Goal: Task Accomplishment & Management: Complete application form

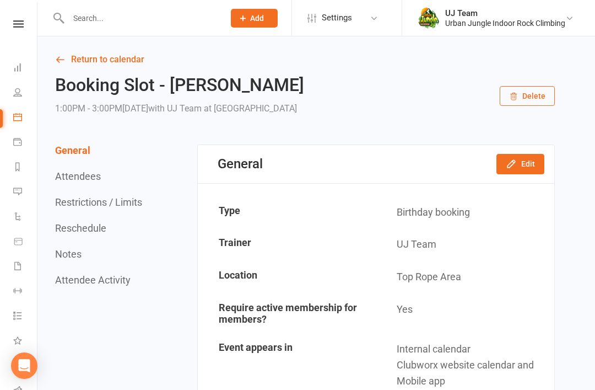
click at [26, 257] on link "Waivers 999+" at bounding box center [25, 267] width 25 height 25
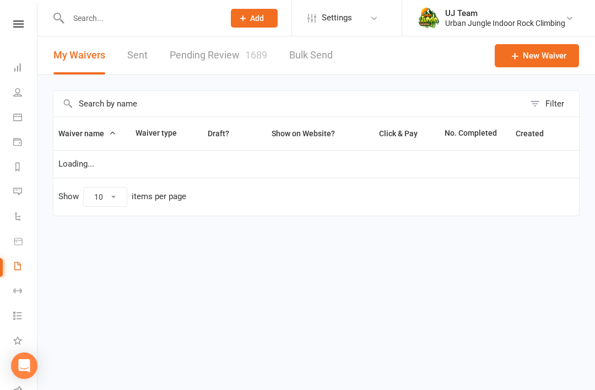
click at [213, 48] on link "Pending Review 1689" at bounding box center [219, 55] width 98 height 38
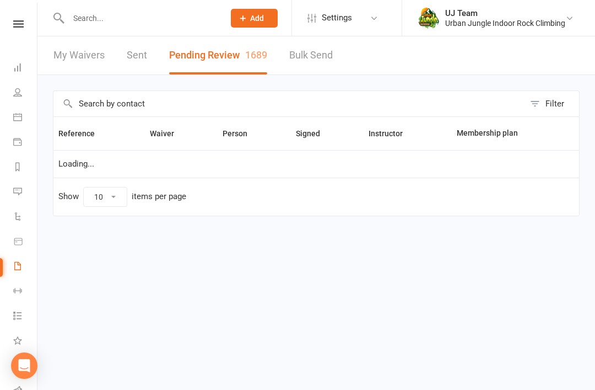
select select "25"
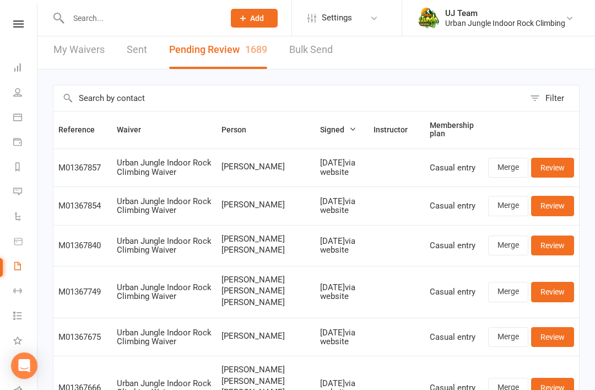
scroll to position [1, 0]
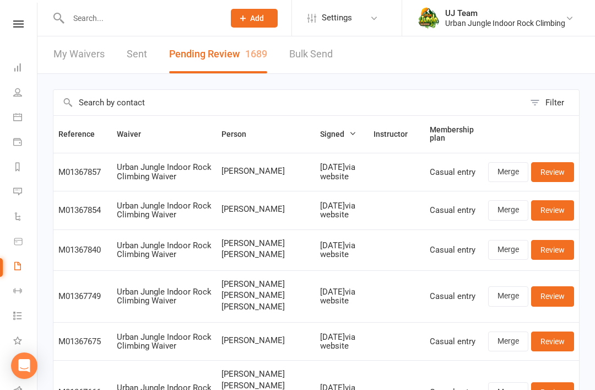
click at [559, 172] on link "Review" at bounding box center [552, 172] width 43 height 20
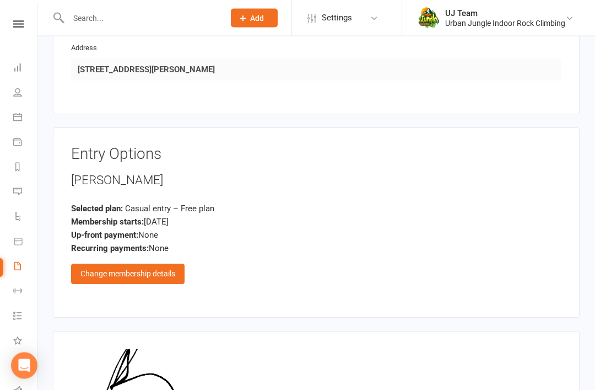
scroll to position [845, 0]
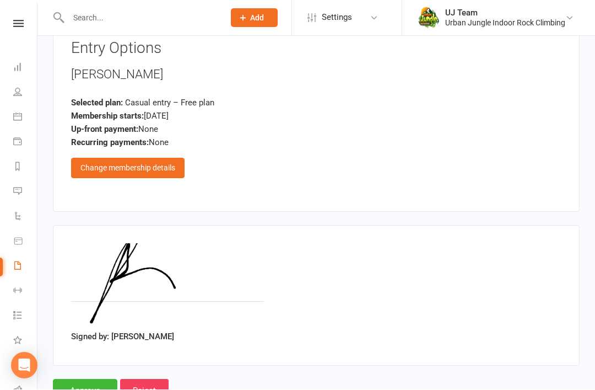
click at [95, 379] on input "Approve" at bounding box center [85, 390] width 64 height 23
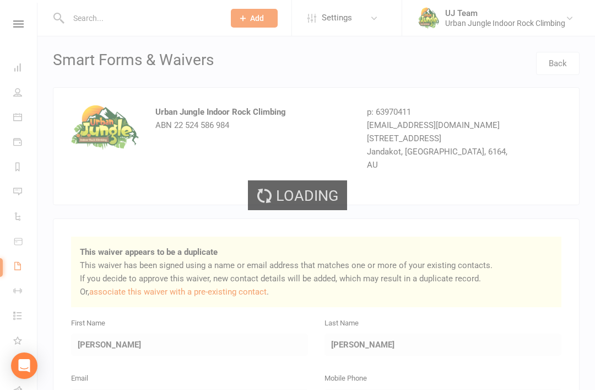
select select "25"
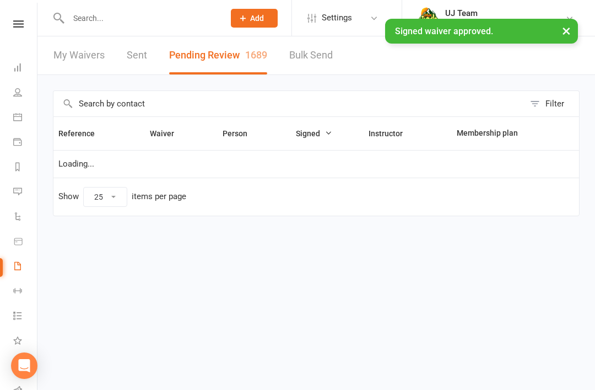
click at [139, 13] on input "text" at bounding box center [141, 17] width 152 height 15
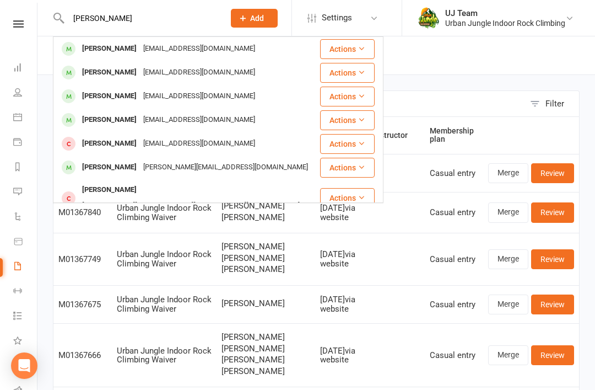
type input "Brendan ryan"
click at [358, 52] on button "Actions" at bounding box center [347, 49] width 55 height 20
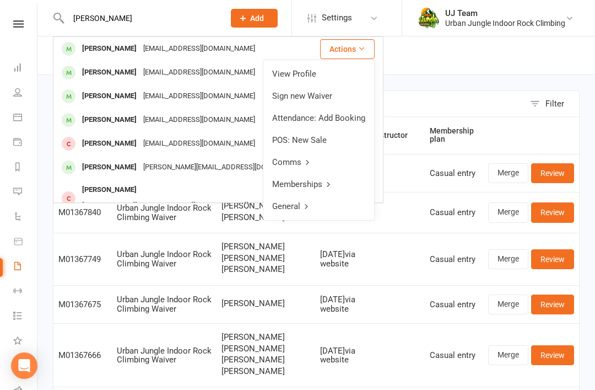
click at [330, 91] on link "Sign new Waiver" at bounding box center [318, 96] width 111 height 22
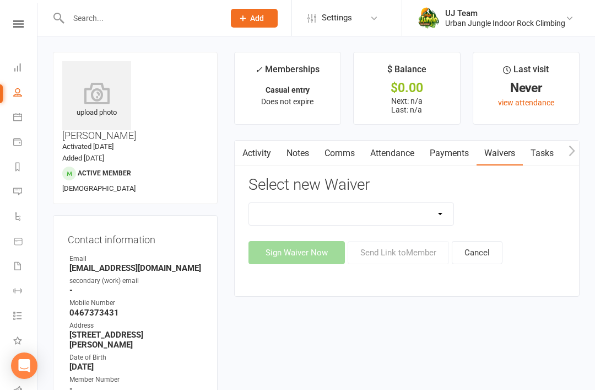
click at [402, 213] on select "Assumption Of Risk & Lead Climbing Rules Membership Agreement - FIXED/FLEXI - I…" at bounding box center [351, 214] width 205 height 22
select select "10750"
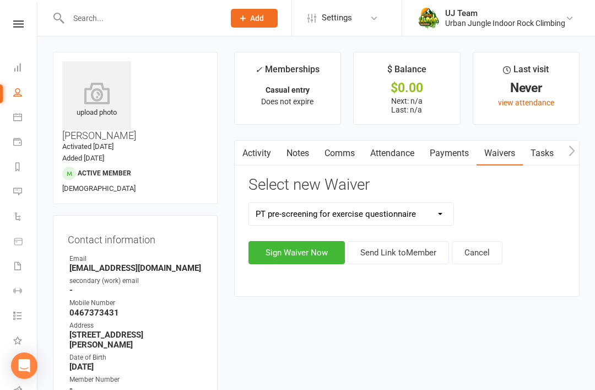
click at [349, 223] on select "Assumption Of Risk & Lead Climbing Rules Membership Agreement - FIXED/FLEXI - I…" at bounding box center [351, 214] width 205 height 22
click at [322, 252] on button "Sign Waiver Now" at bounding box center [296, 252] width 96 height 23
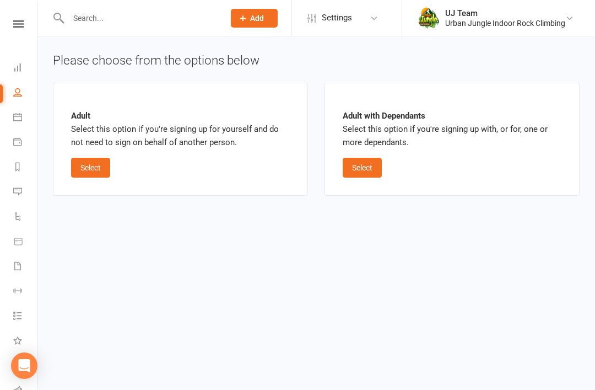
click at [360, 163] on button "Select" at bounding box center [362, 168] width 39 height 20
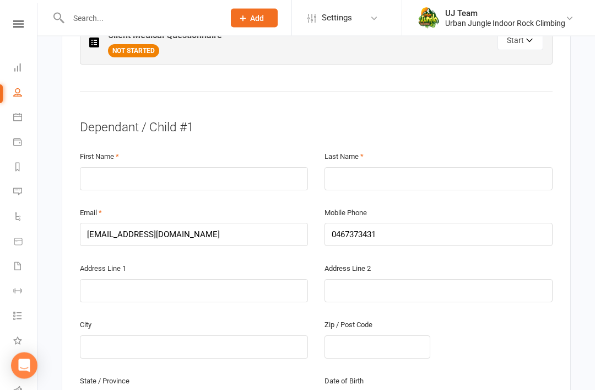
scroll to position [700, 0]
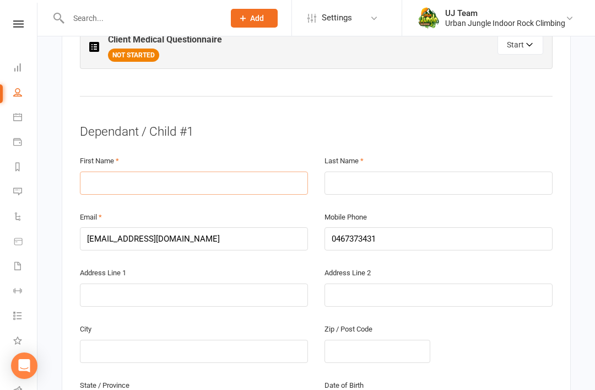
click at [107, 171] on input "text" at bounding box center [194, 182] width 228 height 23
type input "Jannik"
click at [406, 171] on input "text" at bounding box center [439, 182] width 228 height 23
type input "Ryan"
click at [257, 283] on input "text" at bounding box center [194, 294] width 228 height 23
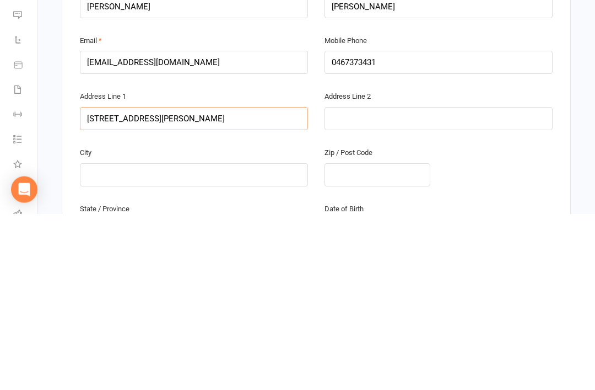
type input "13 stoner street"
click at [107, 322] on div "City" at bounding box center [194, 342] width 228 height 41
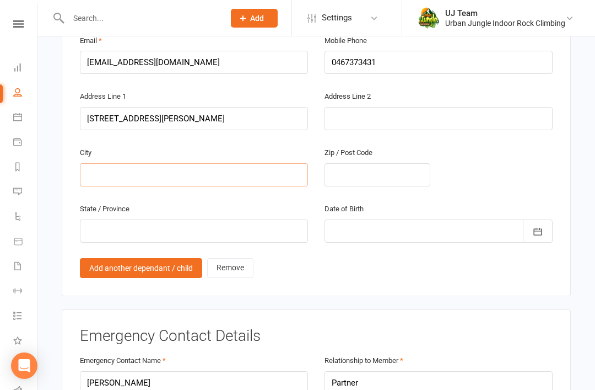
click at [98, 163] on input "text" at bounding box center [194, 174] width 228 height 23
type input "Rockingham"
click at [393, 164] on input "text" at bounding box center [378, 175] width 106 height 23
type input "6168"
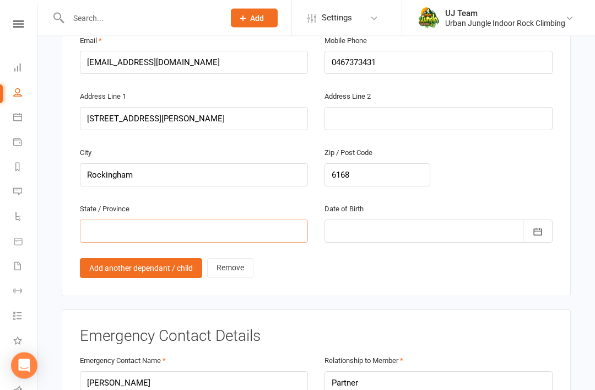
click at [255, 220] on input "text" at bounding box center [194, 231] width 228 height 23
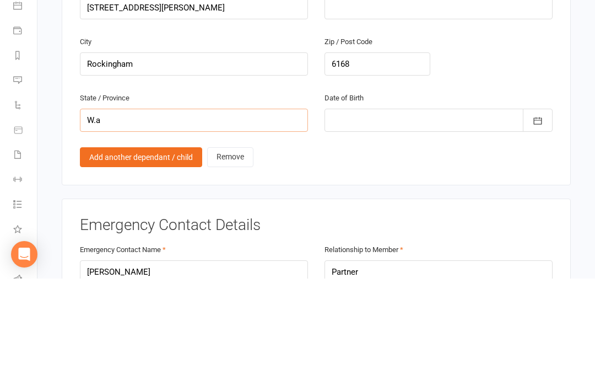
type input "W.a"
click at [538, 226] on icon "button" at bounding box center [537, 231] width 11 height 11
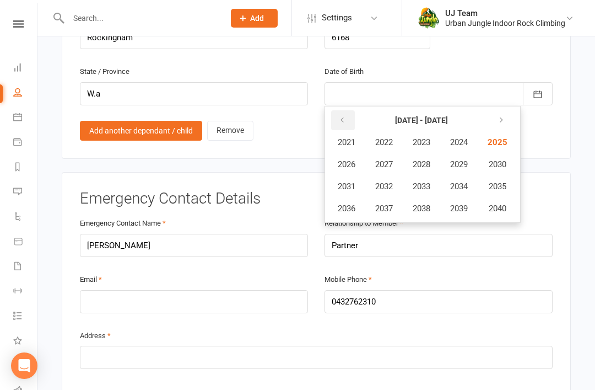
click at [342, 110] on button "button" at bounding box center [343, 120] width 24 height 20
click at [501, 203] on span "2020" at bounding box center [497, 208] width 18 height 10
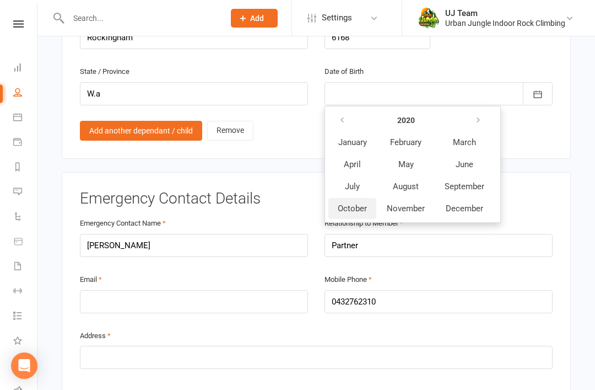
click at [355, 203] on span "October" at bounding box center [352, 208] width 29 height 10
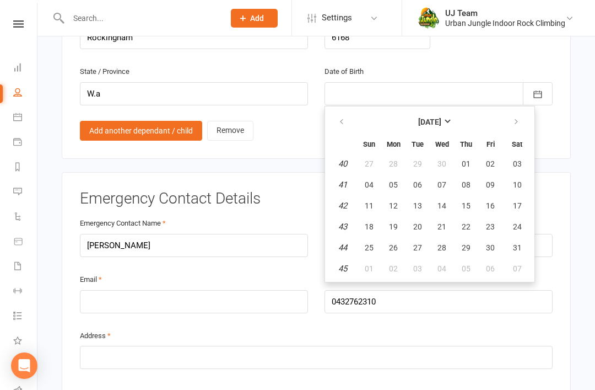
click at [371, 201] on span "11" at bounding box center [369, 205] width 9 height 9
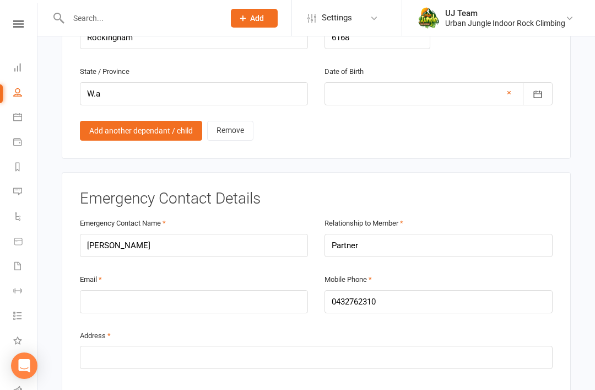
type input "11 Oct 2020"
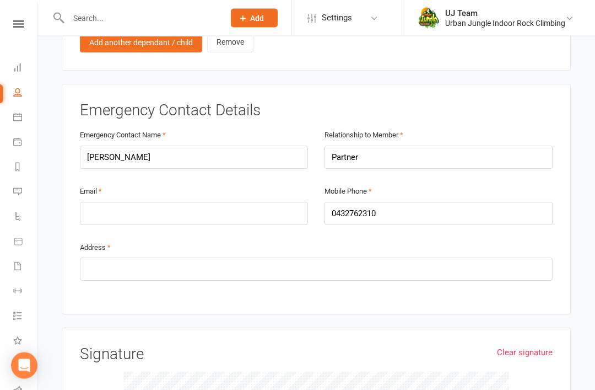
scroll to position [1101, 0]
click at [231, 202] on input "email" at bounding box center [194, 213] width 228 height 23
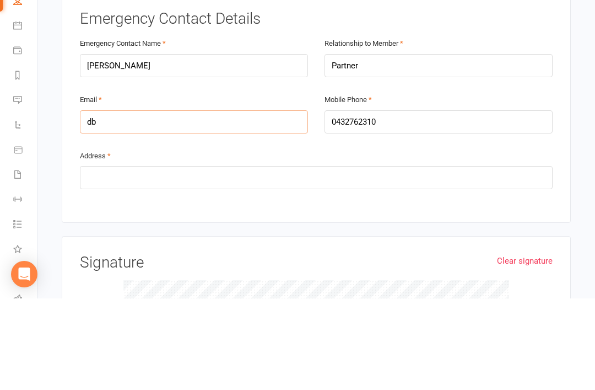
type input "d"
type input "brjr42020@gmail.com"
click at [253, 257] on input "text" at bounding box center [316, 268] width 473 height 23
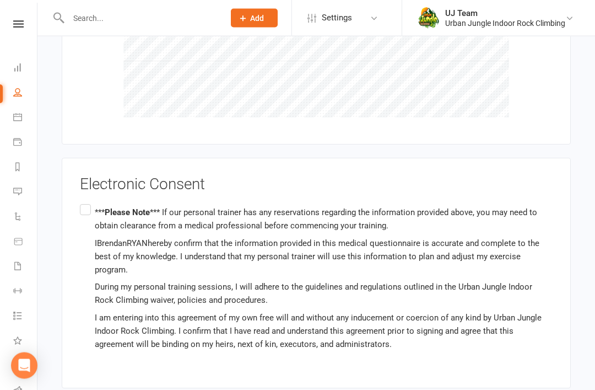
scroll to position [1521, 0]
type input "13 stoner street Rockingham wa 6168"
click at [84, 202] on label "*** Please Note *** If our personal trainer has any reservations regarding the …" at bounding box center [316, 278] width 473 height 153
click at [84, 202] on input "*** Please Note *** If our personal trainer has any reservations regarding the …" at bounding box center [83, 202] width 7 height 0
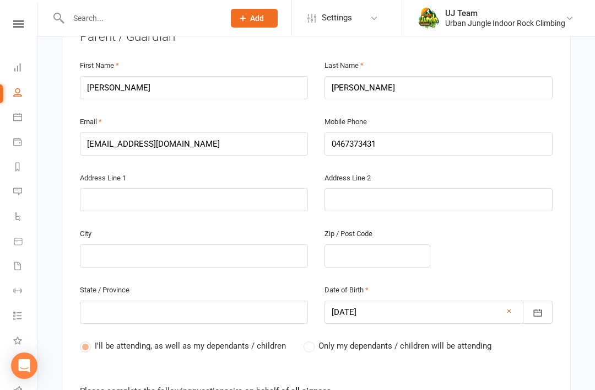
scroll to position [320, 0]
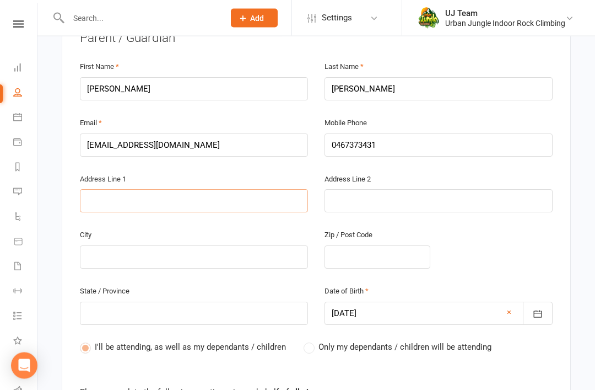
click at [219, 190] on input "text" at bounding box center [194, 201] width 228 height 23
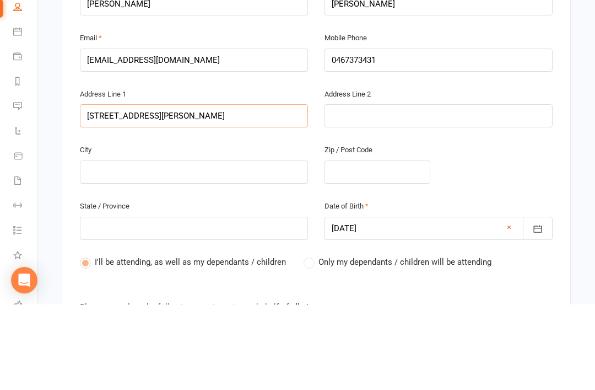
type input "13 stoner street"
click at [106, 246] on input "text" at bounding box center [194, 257] width 228 height 23
click at [153, 246] on input "Rocking" at bounding box center [194, 257] width 228 height 23
click at [198, 246] on input "Rocking" at bounding box center [194, 257] width 228 height 23
type input "Rocking"
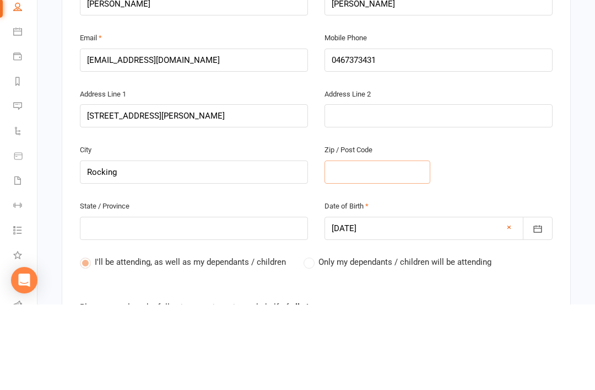
click at [382, 246] on input "text" at bounding box center [378, 257] width 106 height 23
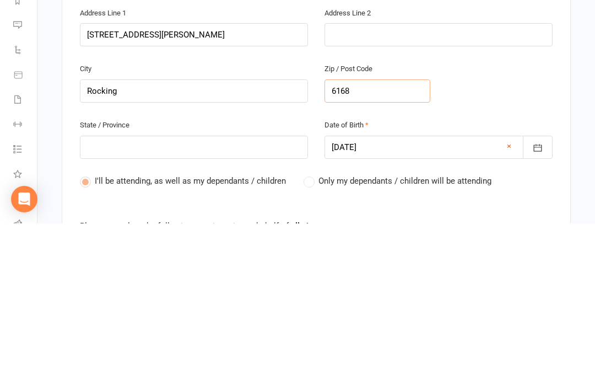
type input "6168"
click at [228, 302] on input "text" at bounding box center [194, 313] width 228 height 23
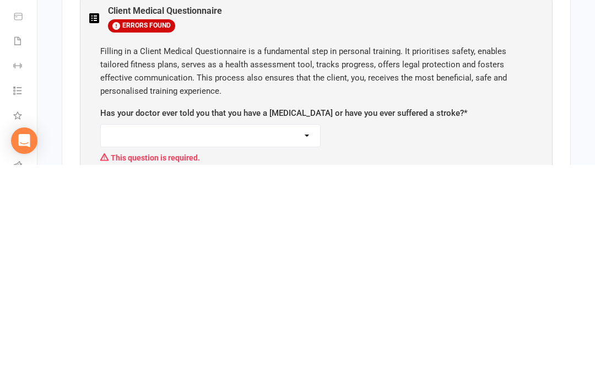
type input "Wa"
click at [304, 349] on select "Yes No" at bounding box center [210, 360] width 219 height 22
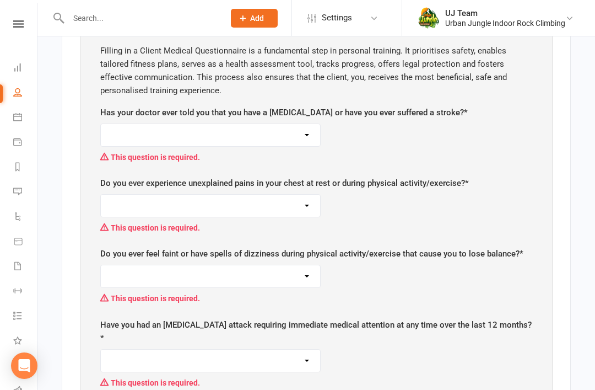
select select "No"
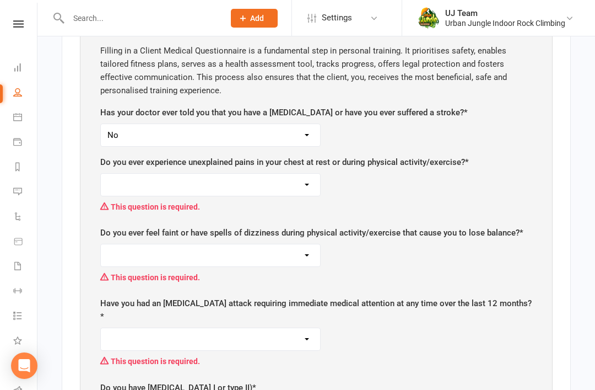
click at [295, 174] on select "Yes No" at bounding box center [210, 185] width 219 height 22
select select "No"
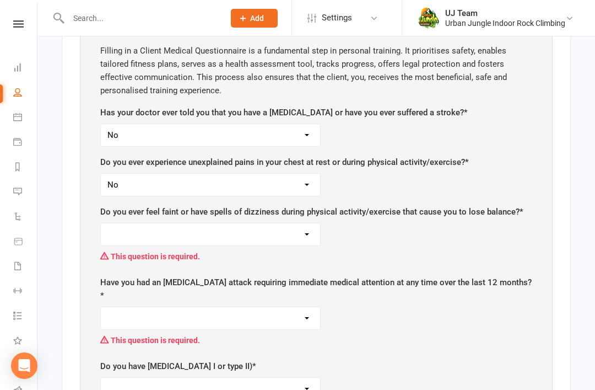
click at [306, 223] on select "Yes No" at bounding box center [210, 234] width 219 height 22
select select "No"
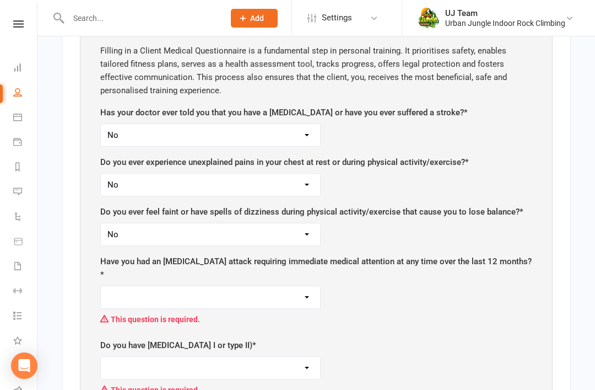
click at [260, 286] on select "Yes No" at bounding box center [210, 297] width 219 height 22
select select "No"
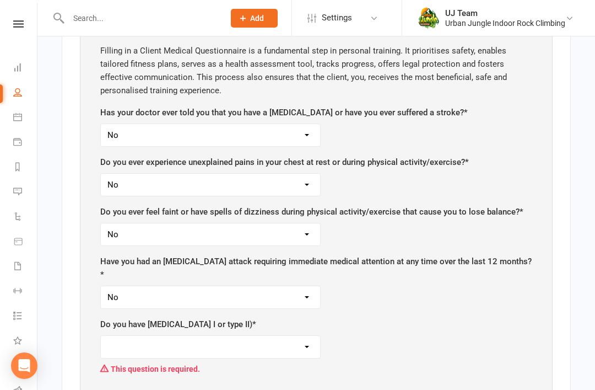
click at [220, 336] on select "Yes No" at bounding box center [210, 347] width 219 height 22
select select "No"
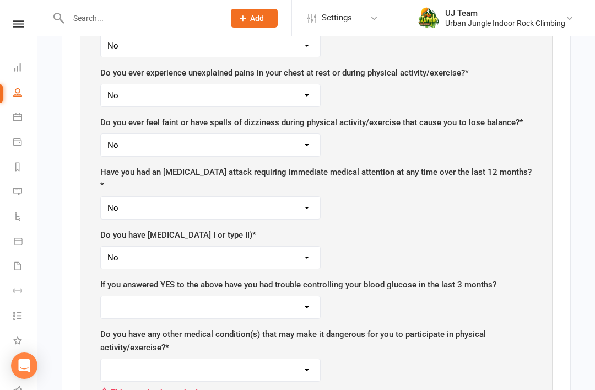
scroll to position [831, 0]
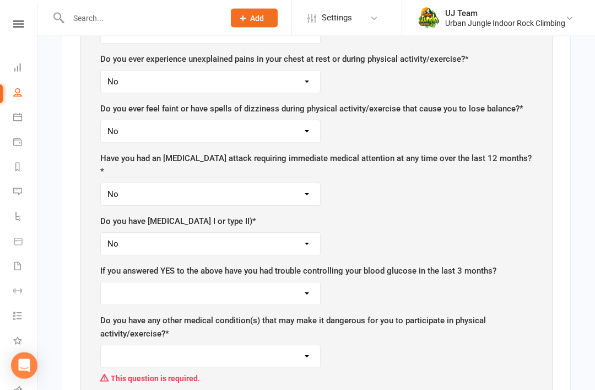
click at [312, 345] on select "Yes No" at bounding box center [210, 356] width 219 height 22
select select "No"
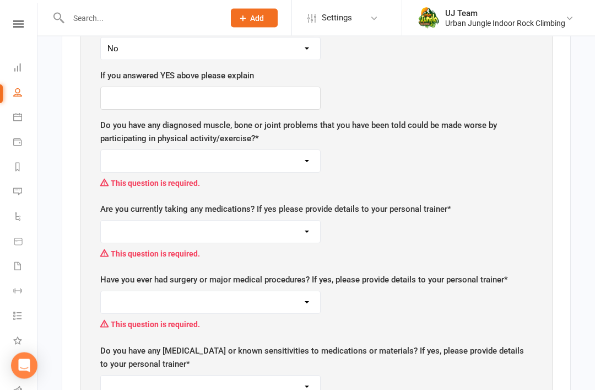
scroll to position [1140, 0]
click at [306, 149] on select "Yes No" at bounding box center [210, 160] width 219 height 22
select select "No"
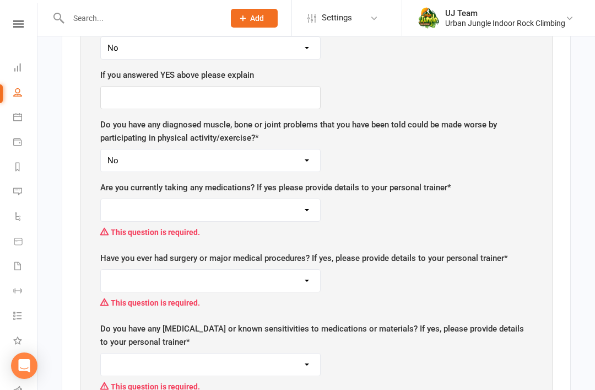
click at [274, 199] on select "Yes No" at bounding box center [210, 210] width 219 height 22
select select "No"
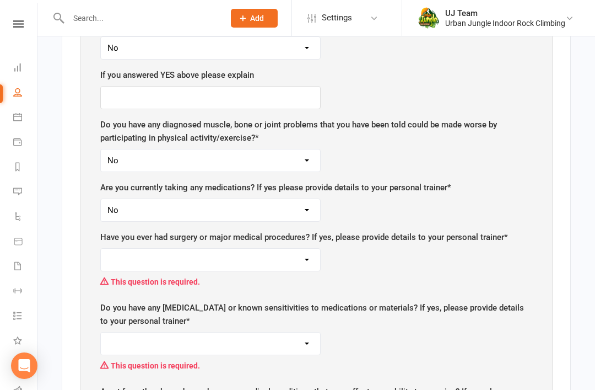
click at [303, 248] on select "Yes No" at bounding box center [210, 259] width 219 height 22
select select "No"
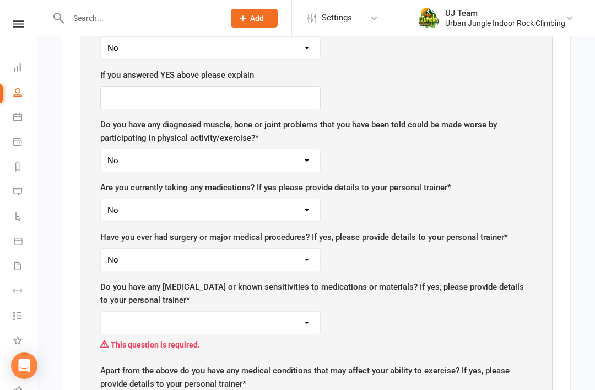
click at [298, 311] on select "Yes No" at bounding box center [210, 322] width 219 height 22
select select "No"
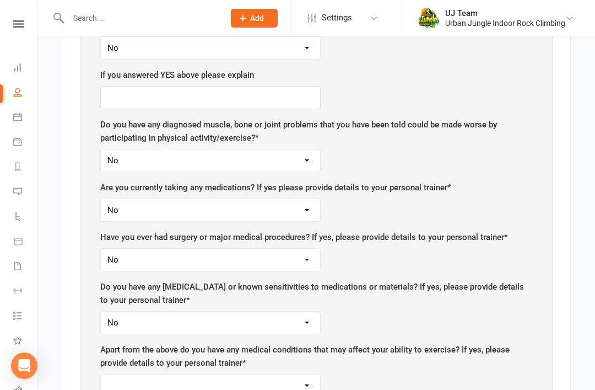
click at [299, 374] on select "Yes No" at bounding box center [210, 385] width 219 height 22
select select "No"
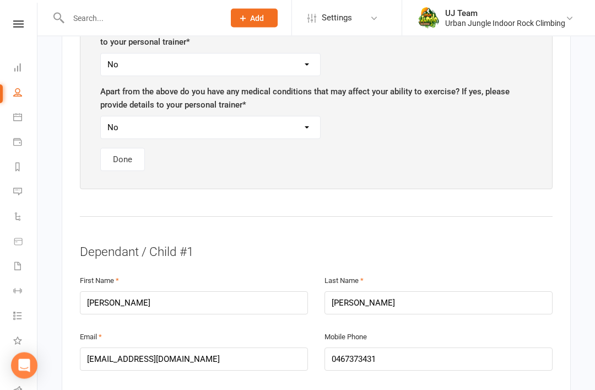
scroll to position [1398, 0]
click at [125, 148] on button "Done" at bounding box center [122, 159] width 45 height 23
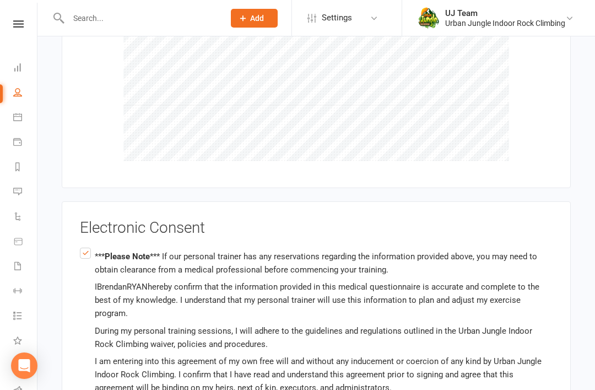
scroll to position [1541, 0]
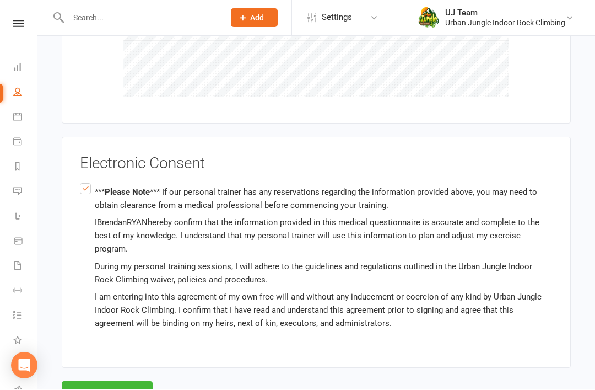
click at [109, 381] on button "Agree & Submit" at bounding box center [107, 392] width 91 height 23
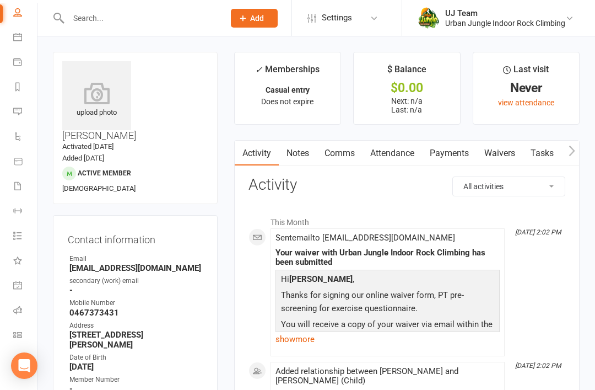
scroll to position [80, 0]
click at [19, 334] on icon at bounding box center [17, 334] width 9 height 9
